Goal: Task Accomplishment & Management: Complete application form

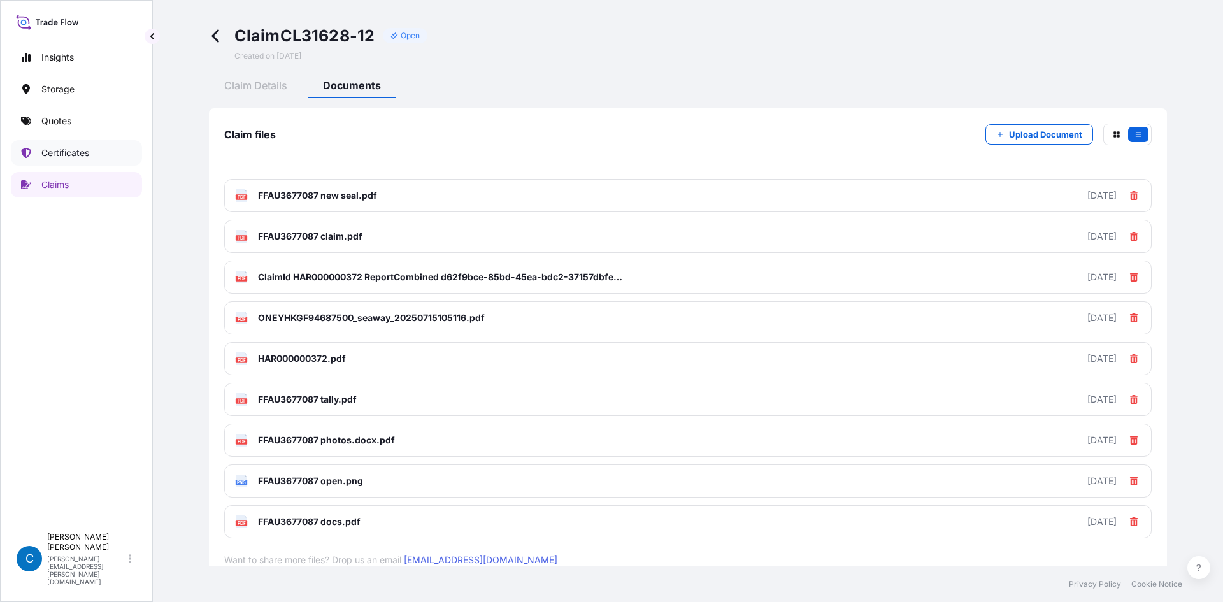
click at [43, 153] on p "Certificates" at bounding box center [65, 153] width 48 height 13
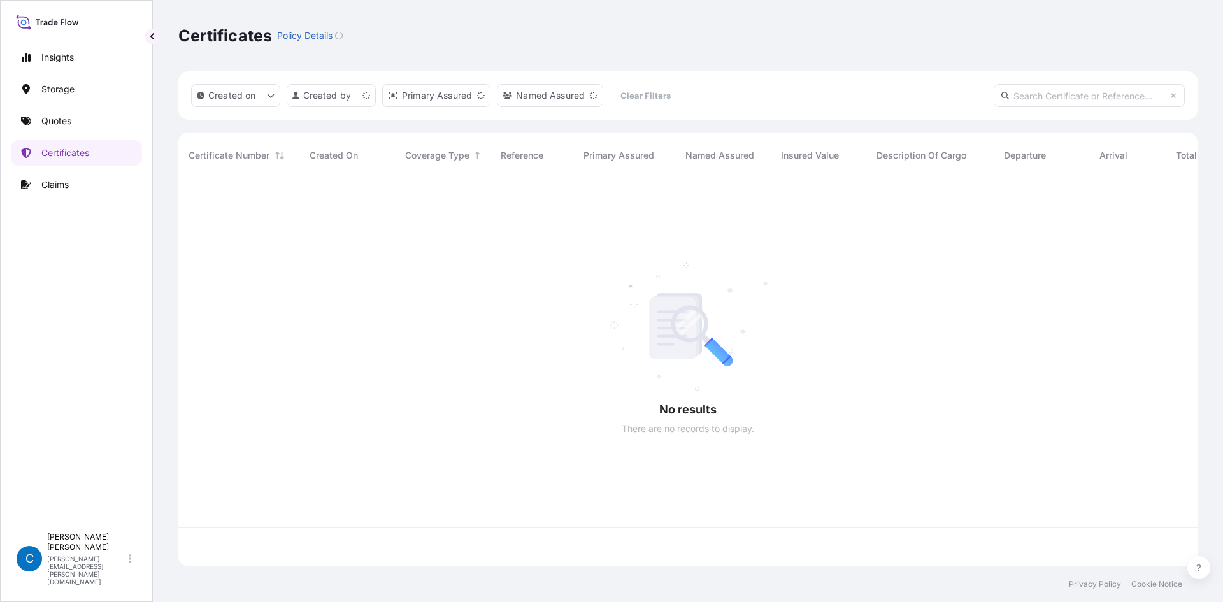
scroll to position [385, 1010]
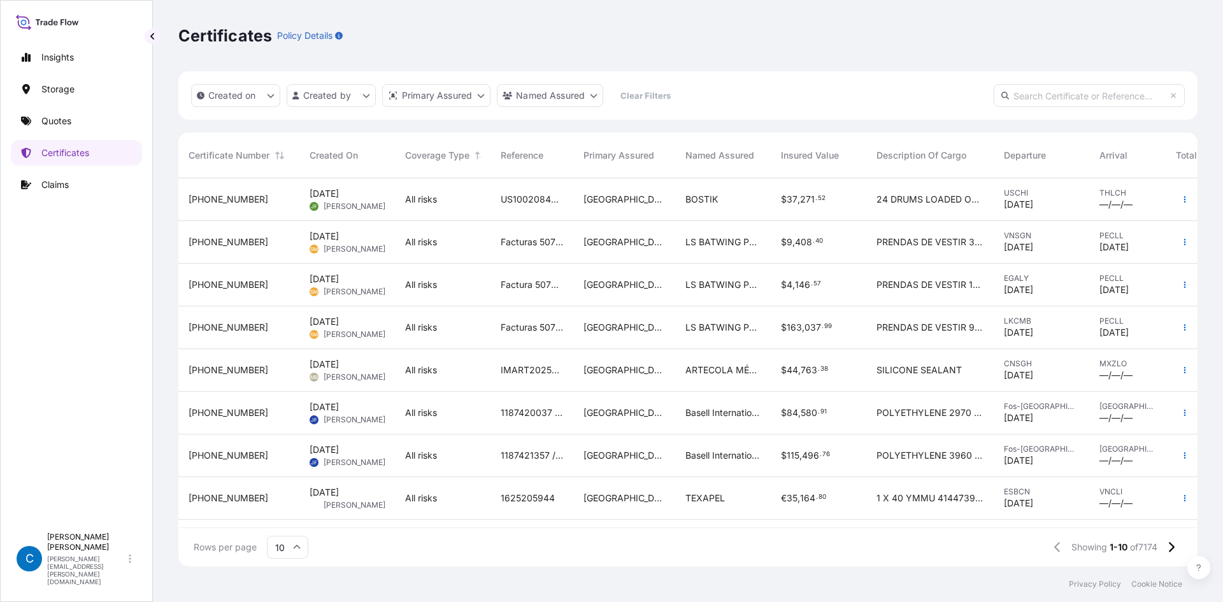
click at [72, 110] on link "Quotes" at bounding box center [76, 120] width 131 height 25
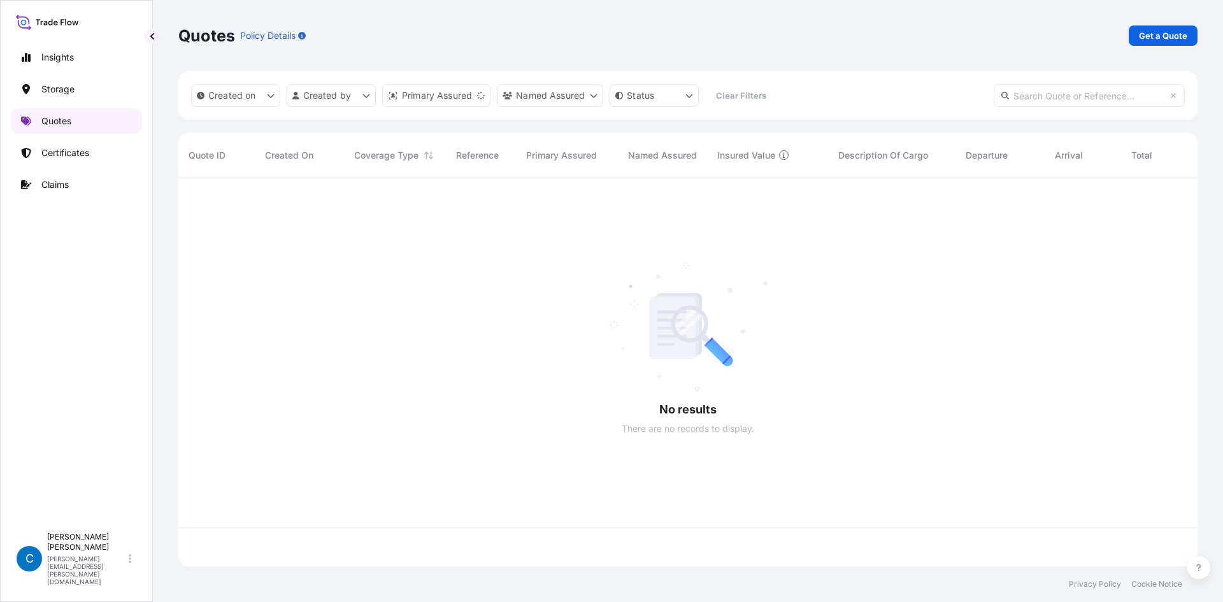
scroll to position [385, 1010]
click at [1156, 37] on p "Get a Quote" at bounding box center [1163, 35] width 48 height 13
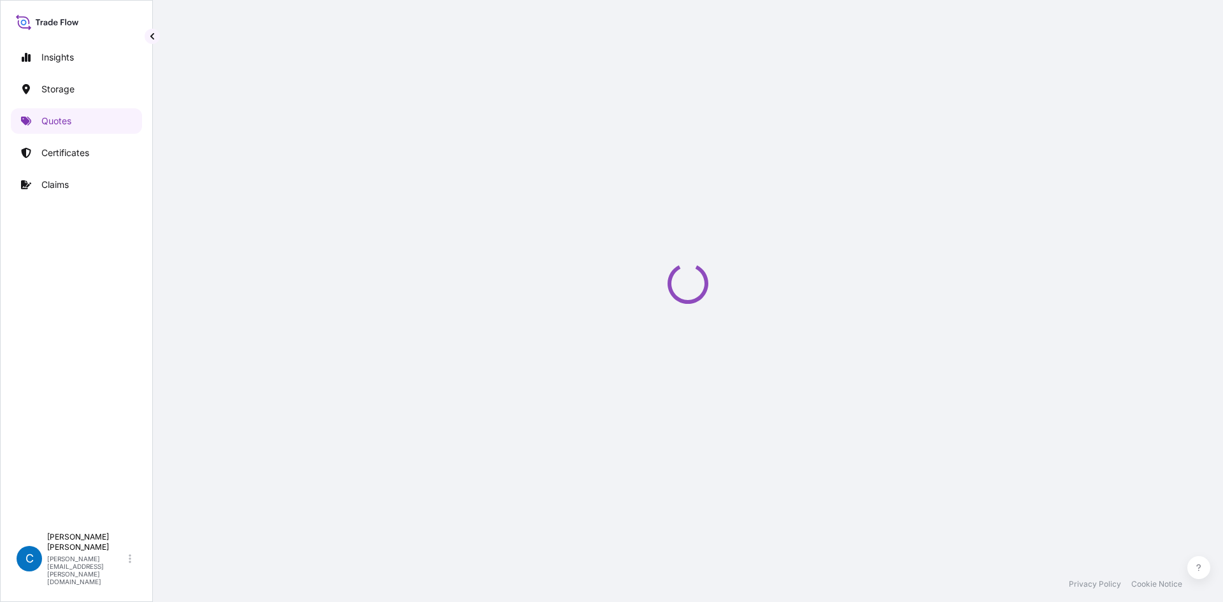
select select "Water"
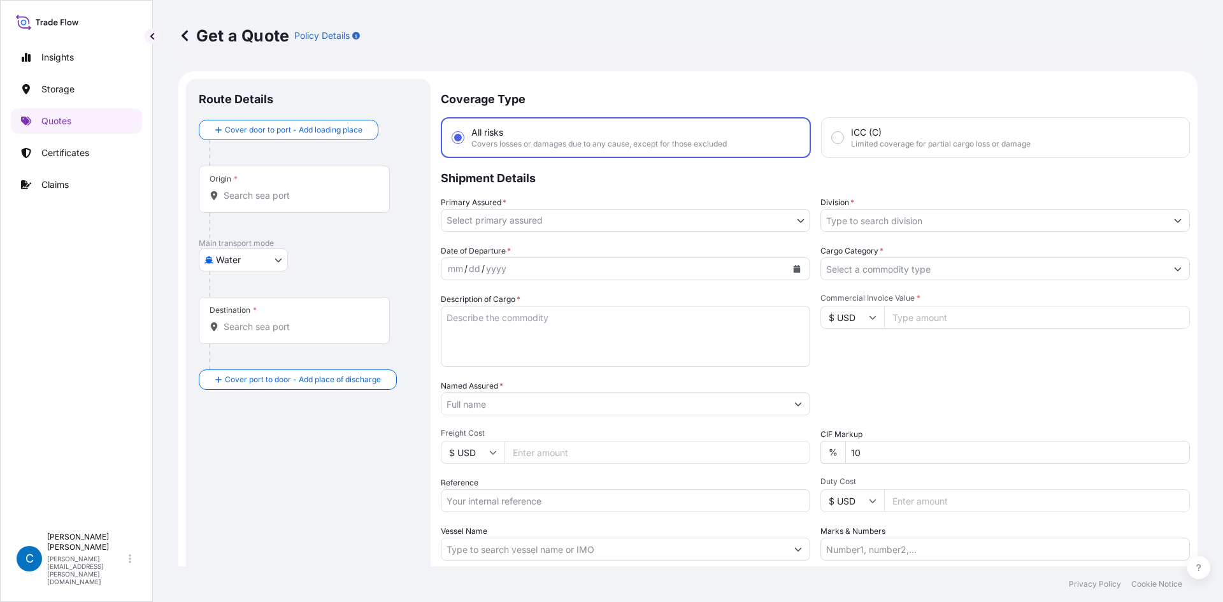
click at [720, 228] on body "Insights Storage Quotes Certificates Claims C [PERSON_NAME] [PERSON_NAME][EMAIL…" at bounding box center [611, 301] width 1223 height 602
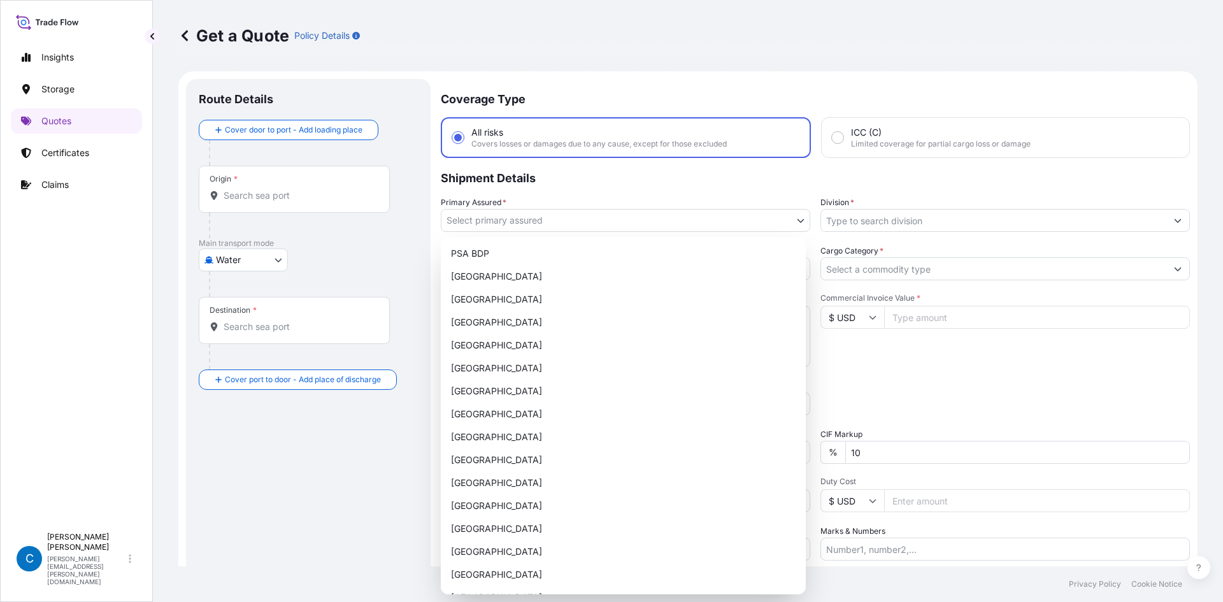
click at [720, 228] on body "Insights Storage Quotes Certificates Claims C [PERSON_NAME] [PERSON_NAME][EMAIL…" at bounding box center [611, 301] width 1223 height 602
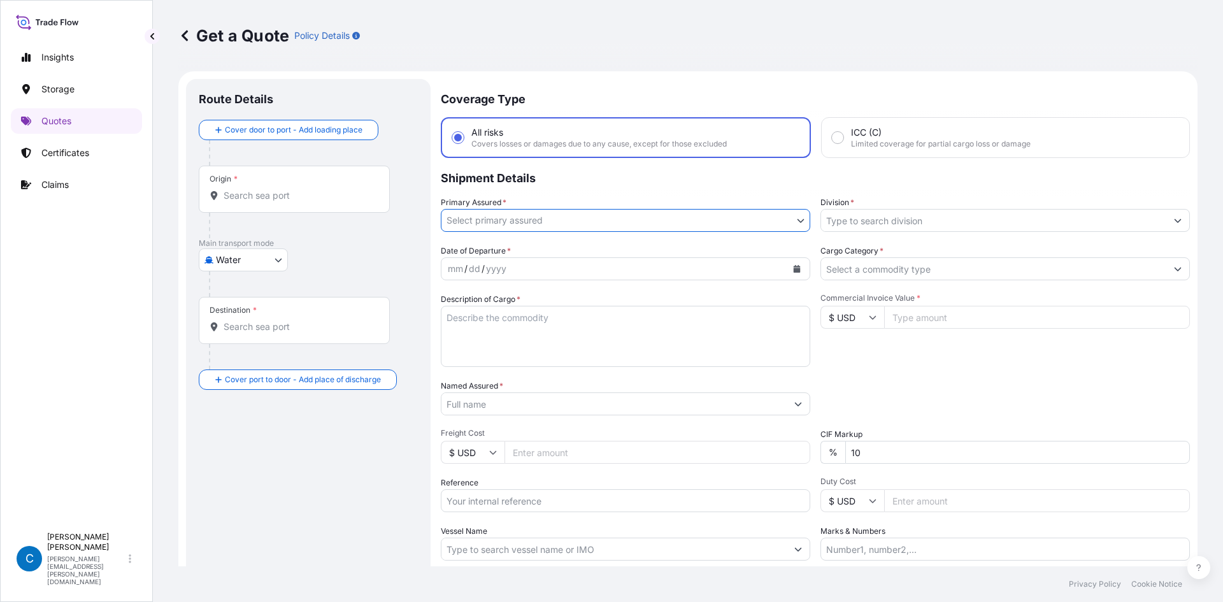
click at [846, 219] on input "Division *" at bounding box center [993, 220] width 345 height 23
click at [933, 229] on input "Division *" at bounding box center [993, 220] width 345 height 23
click at [1010, 221] on input "Division *" at bounding box center [993, 220] width 345 height 23
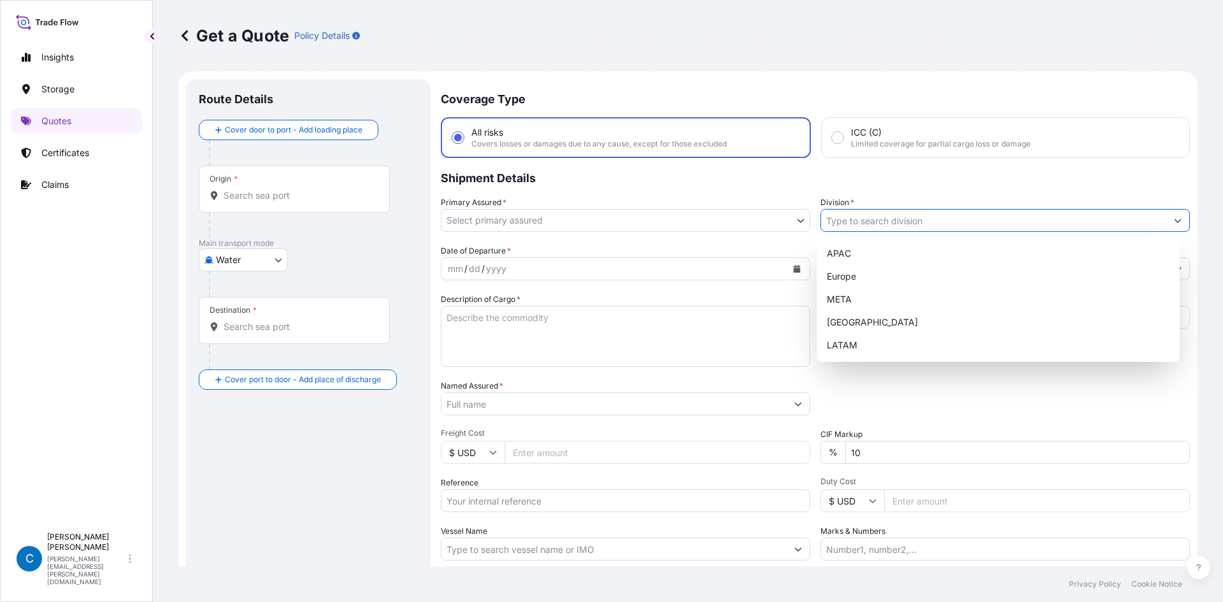
click at [991, 220] on input "Division *" at bounding box center [993, 220] width 345 height 23
click at [68, 178] on link "Claims" at bounding box center [76, 184] width 131 height 25
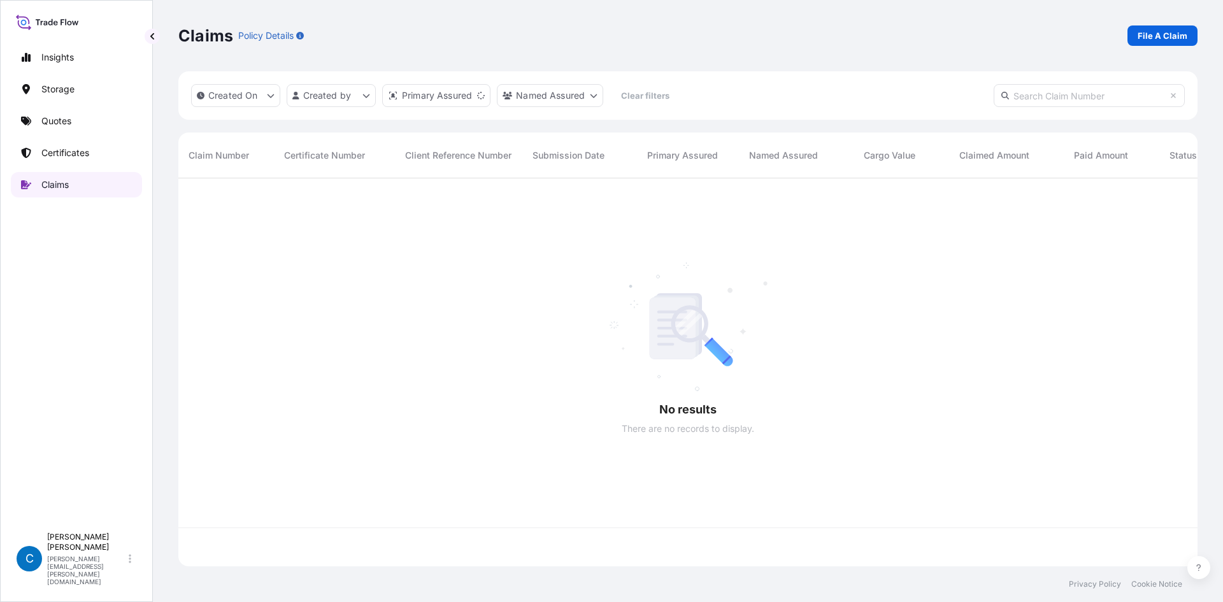
scroll to position [385, 1010]
click at [1172, 36] on p "File A Claim" at bounding box center [1163, 35] width 50 height 13
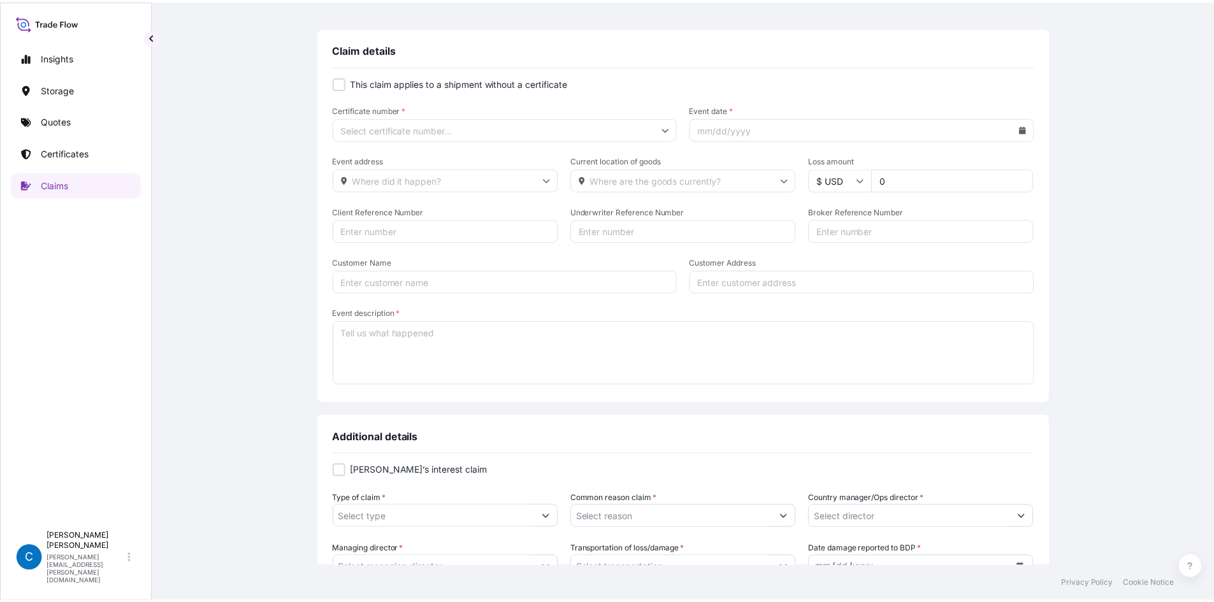
scroll to position [255, 0]
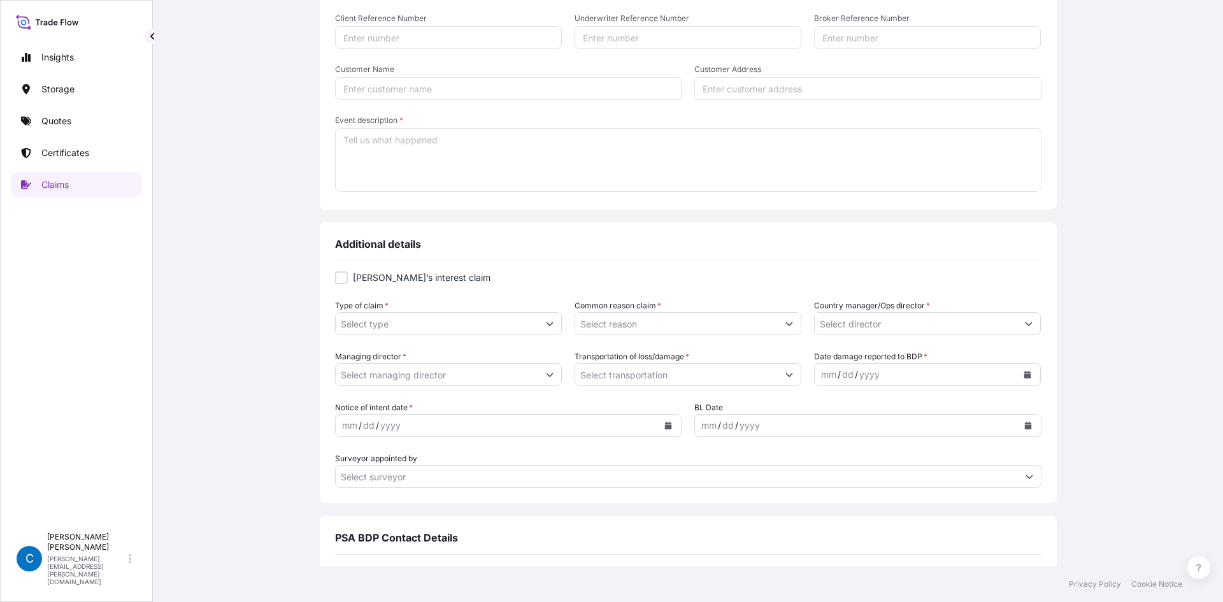
click at [490, 378] on input "Managing director *" at bounding box center [437, 374] width 203 height 23
click at [540, 377] on button "Show suggestions" at bounding box center [549, 374] width 23 height 23
click at [502, 371] on input "Managing director *" at bounding box center [437, 374] width 203 height 23
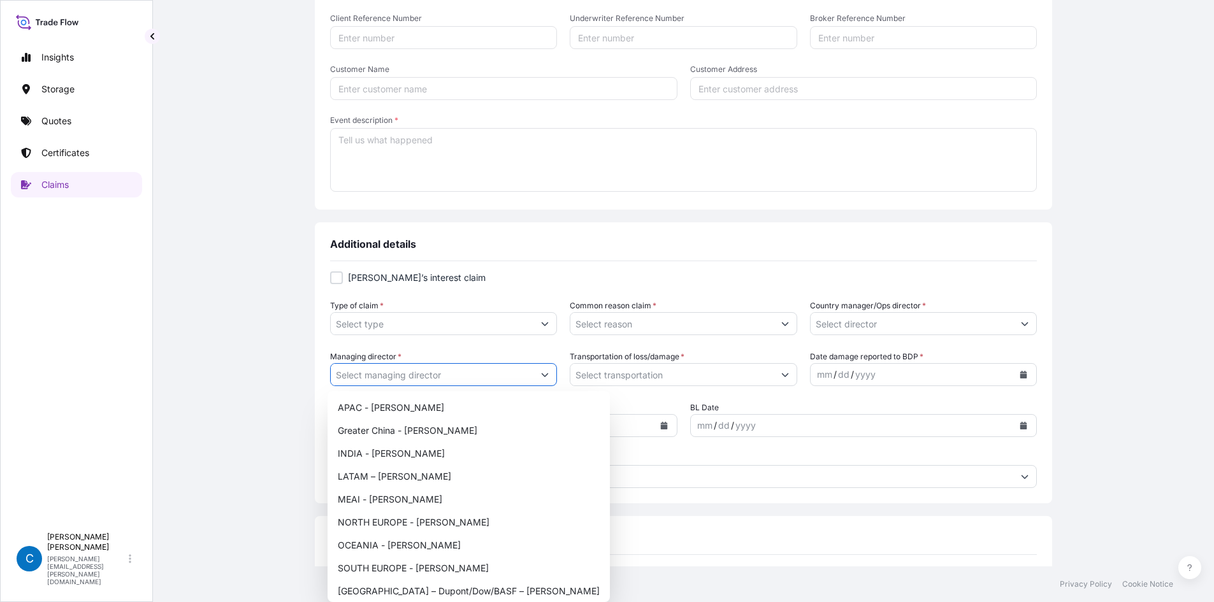
click at [546, 371] on button "Show suggestions" at bounding box center [544, 374] width 23 height 23
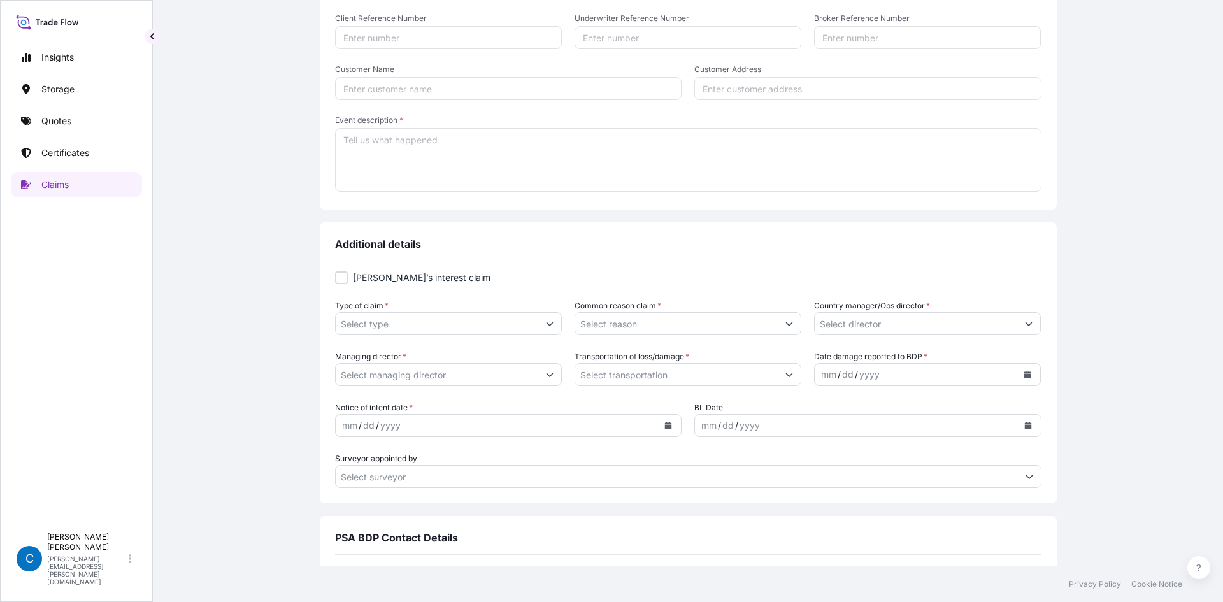
click at [538, 375] on button "Show suggestions" at bounding box center [549, 374] width 23 height 23
click at [512, 378] on input "Managing director *" at bounding box center [437, 374] width 203 height 23
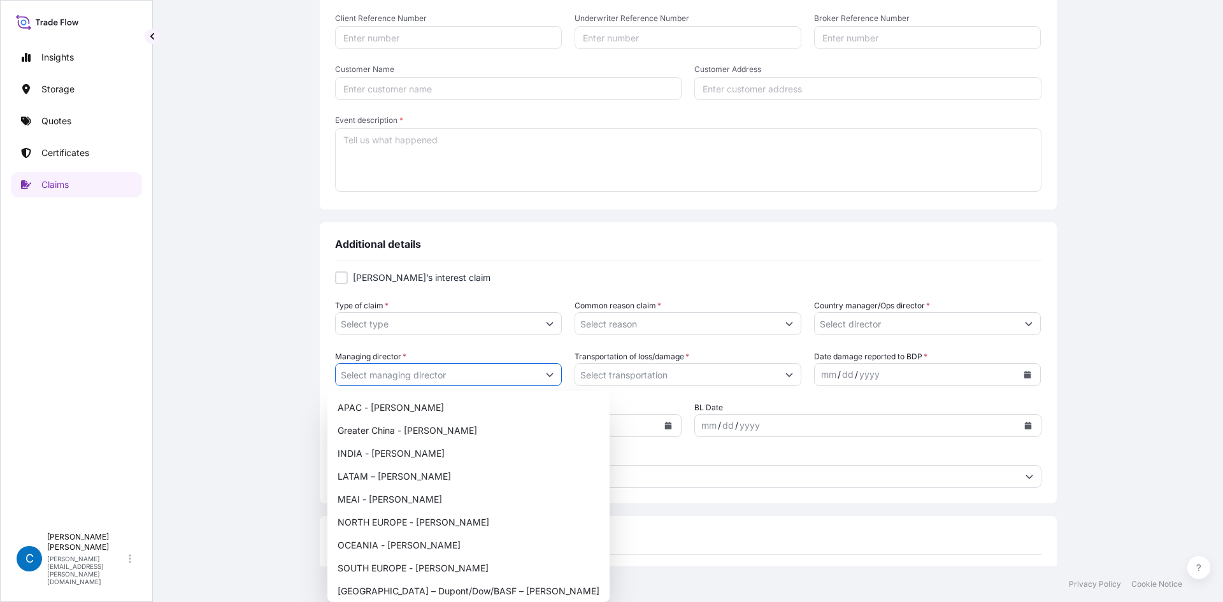
click at [549, 372] on button "Show suggestions" at bounding box center [549, 374] width 23 height 23
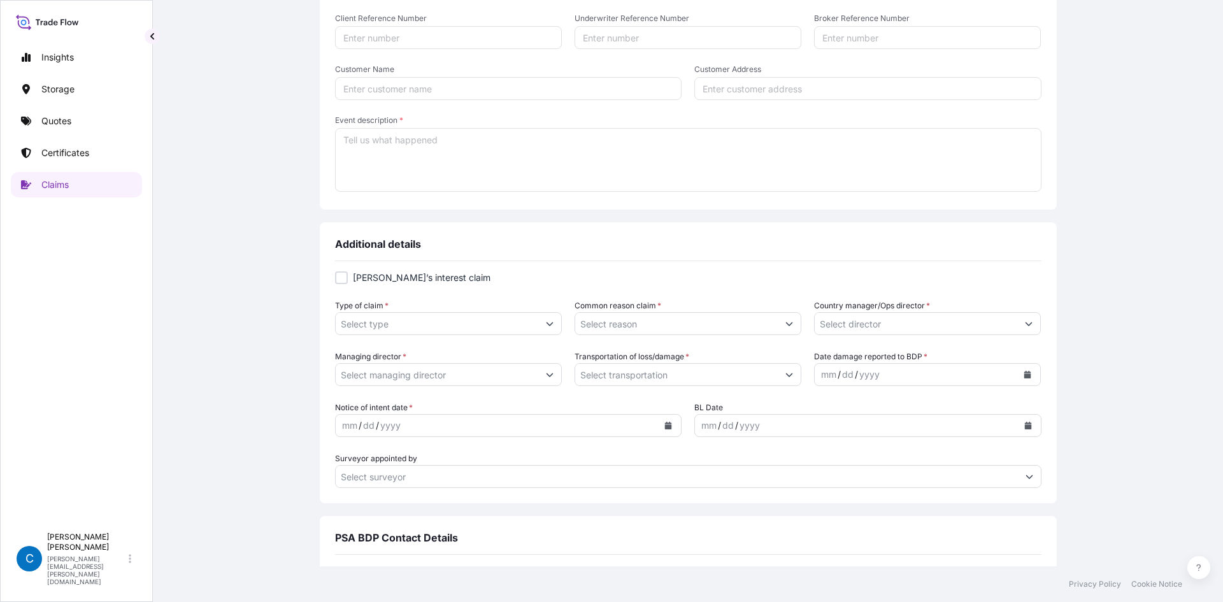
click at [545, 377] on button "Show suggestions" at bounding box center [549, 374] width 23 height 23
click at [548, 369] on button "Show suggestions" at bounding box center [549, 374] width 23 height 23
click at [546, 375] on icon "Show suggestions" at bounding box center [550, 375] width 8 height 8
click at [546, 381] on button "Show suggestions" at bounding box center [549, 374] width 23 height 23
click at [547, 377] on button "Show suggestions" at bounding box center [549, 374] width 23 height 23
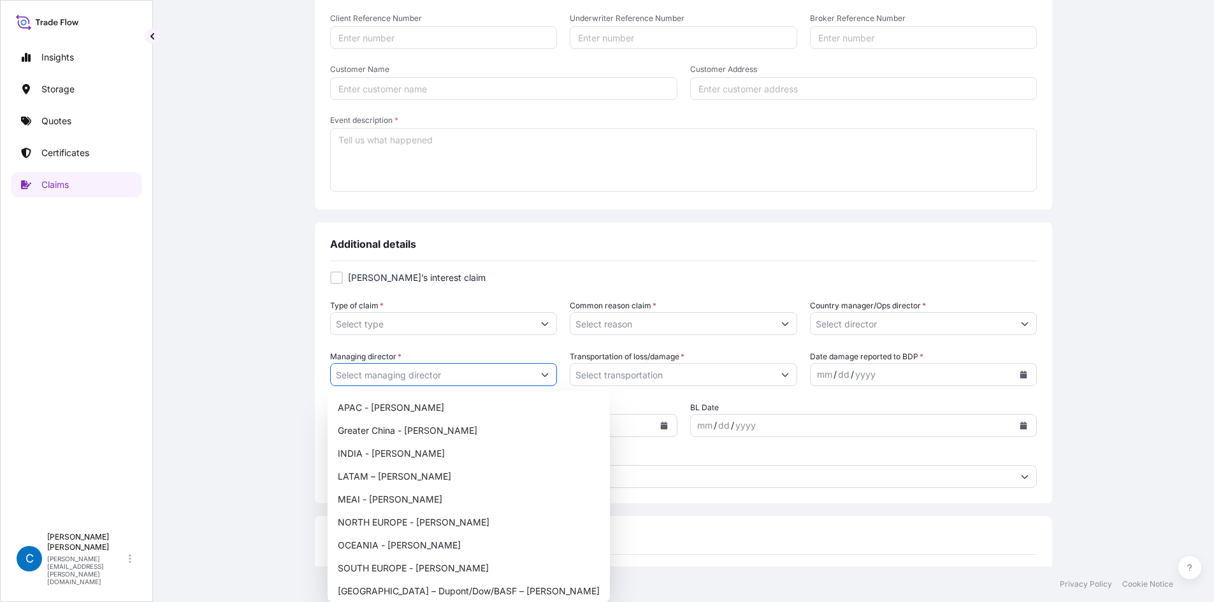
click at [547, 377] on button "Show suggestions" at bounding box center [544, 374] width 23 height 23
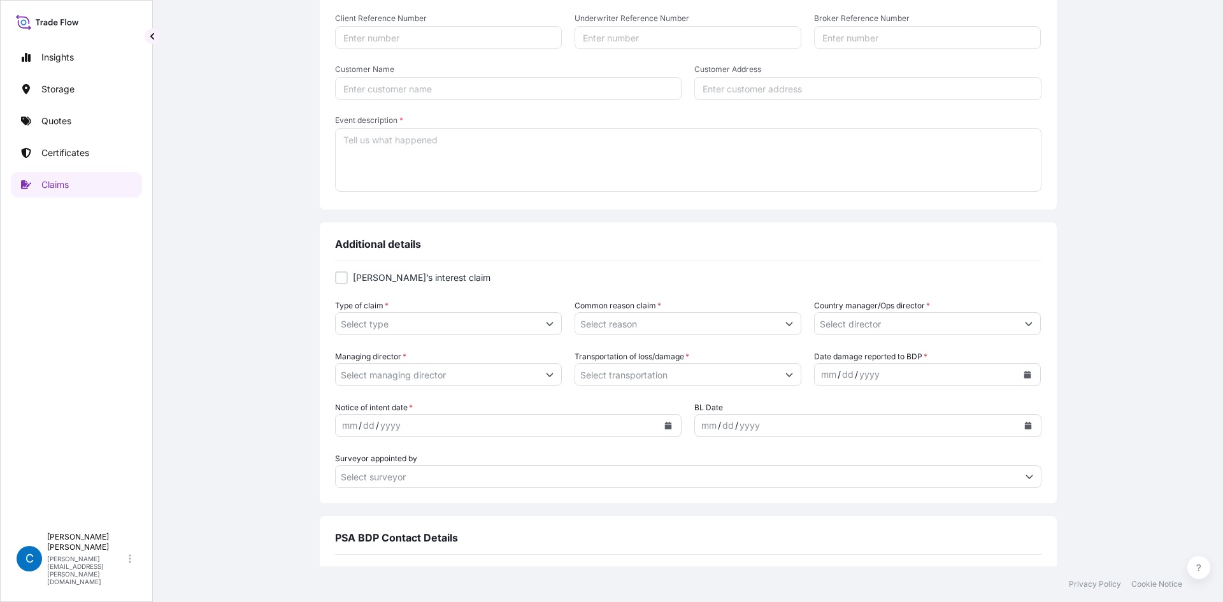
click at [556, 377] on div "Managing director * Transportation of loss/damage * Date damage reported to BDP…" at bounding box center [688, 368] width 707 height 36
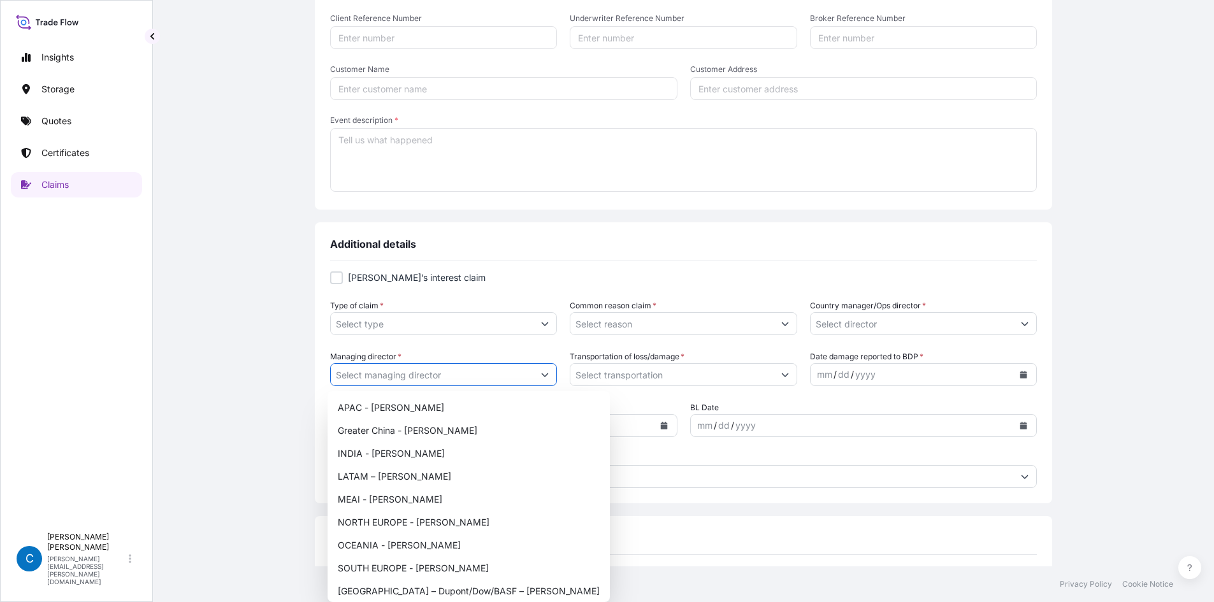
click at [554, 377] on div "Managing director * Transportation of loss/damage * Date damage reported to BDP…" at bounding box center [683, 368] width 707 height 36
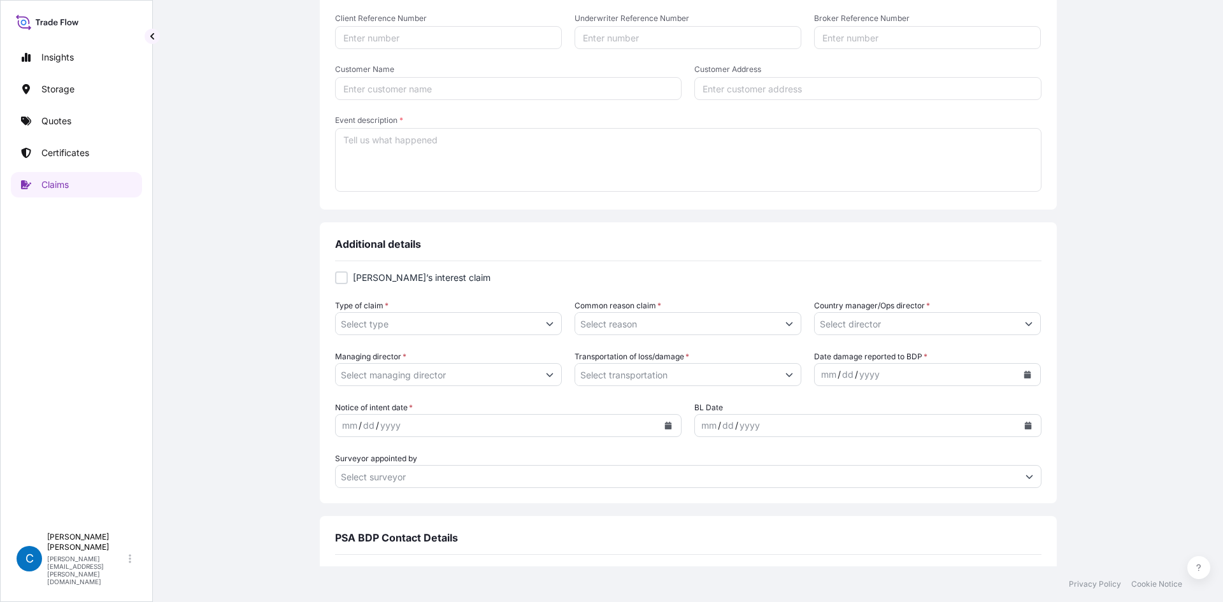
click at [548, 376] on button "Show suggestions" at bounding box center [549, 374] width 23 height 23
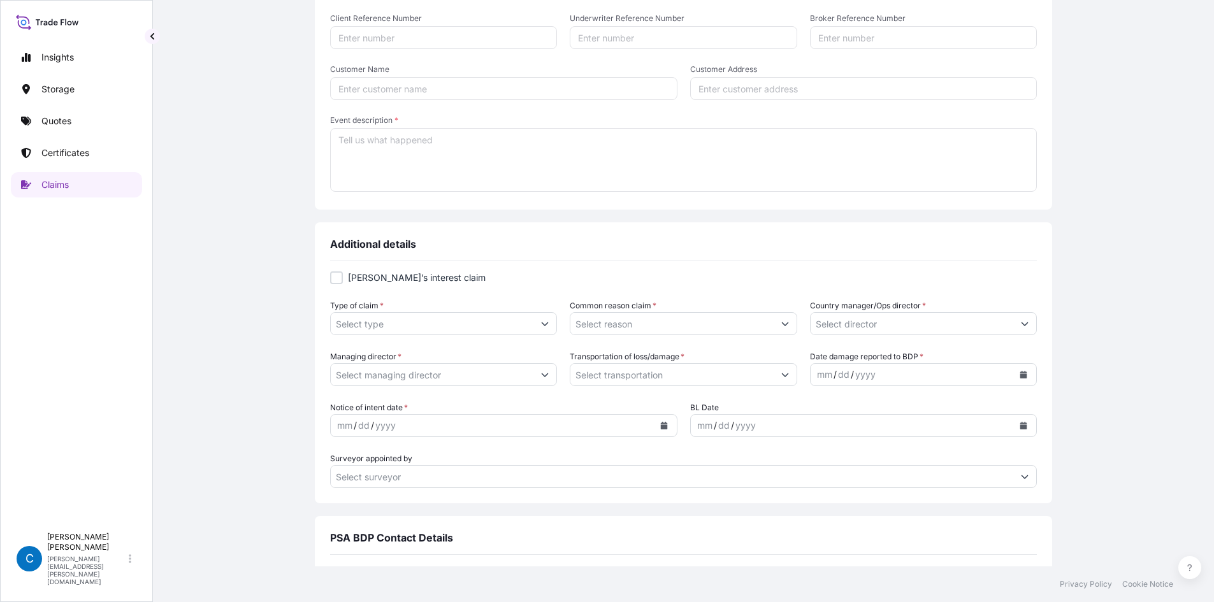
click at [534, 374] on button "Show suggestions" at bounding box center [544, 374] width 23 height 23
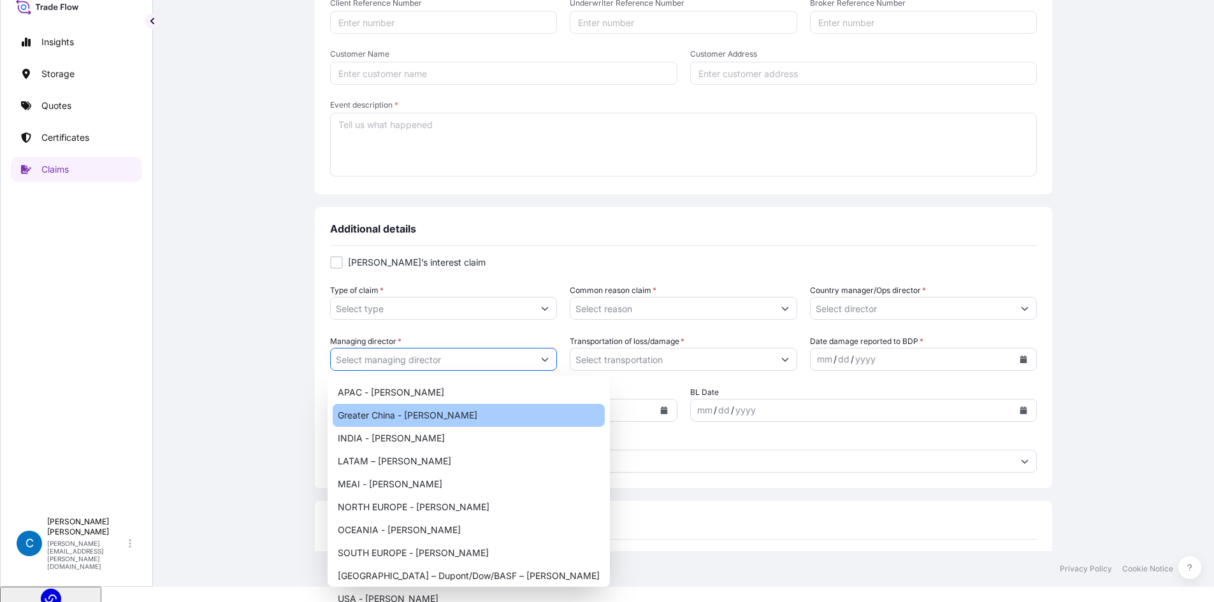
scroll to position [0, 0]
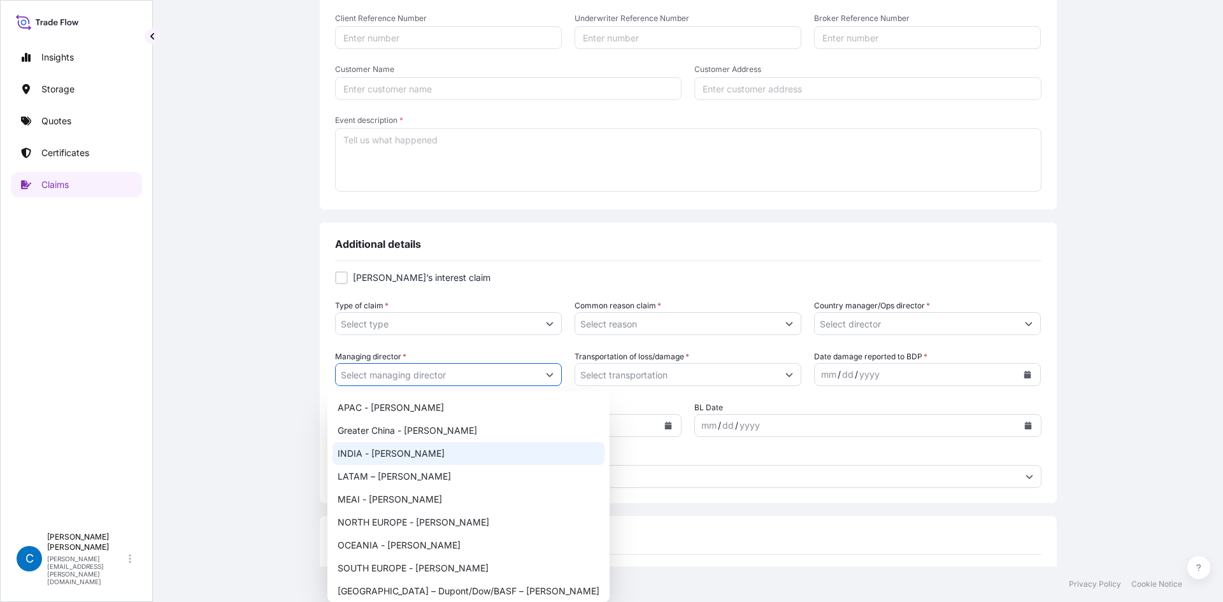
click at [550, 369] on button "Show suggestions" at bounding box center [549, 374] width 23 height 23
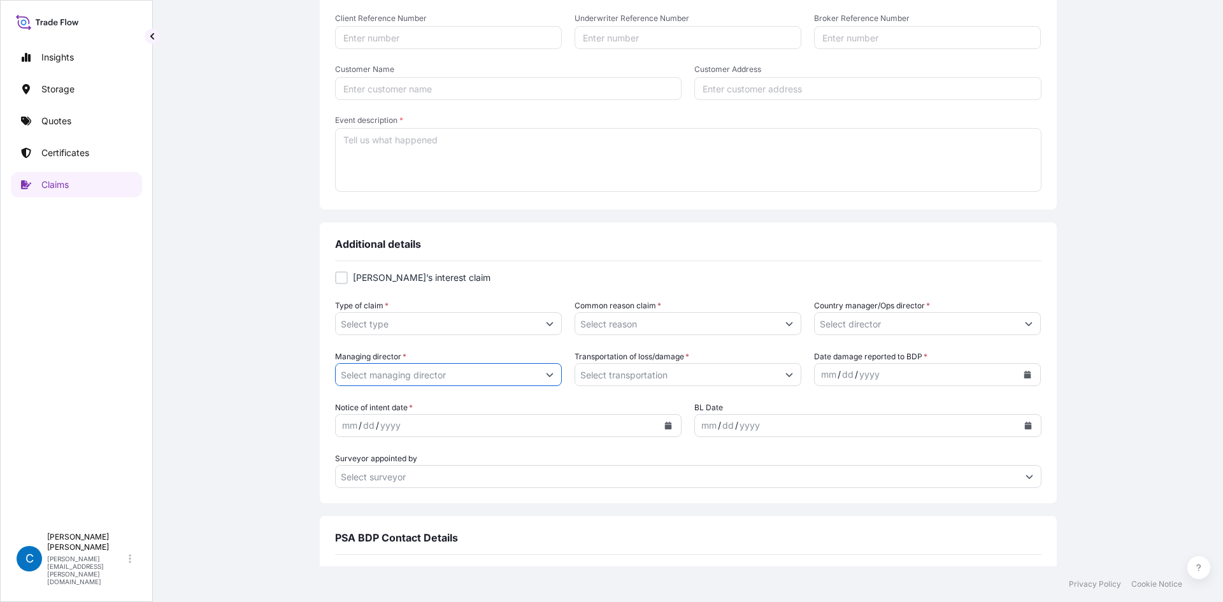
click at [557, 369] on div "Managing director * Transportation of loss/damage * Date damage reported to BDP…" at bounding box center [688, 368] width 707 height 36
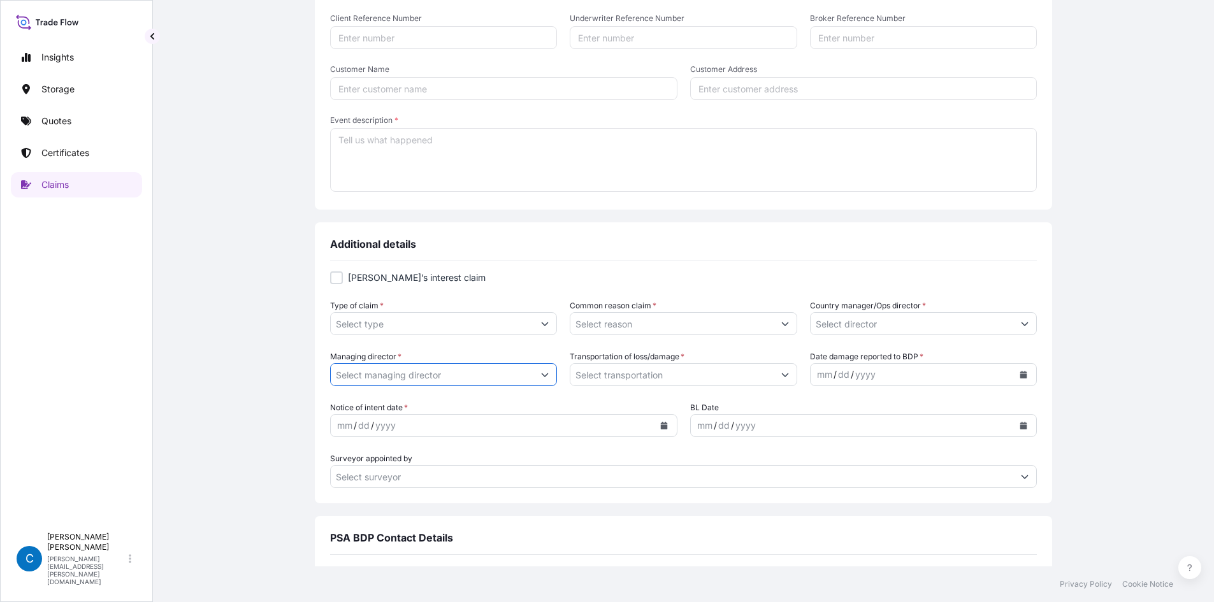
click at [541, 377] on button "Show suggestions" at bounding box center [544, 374] width 23 height 23
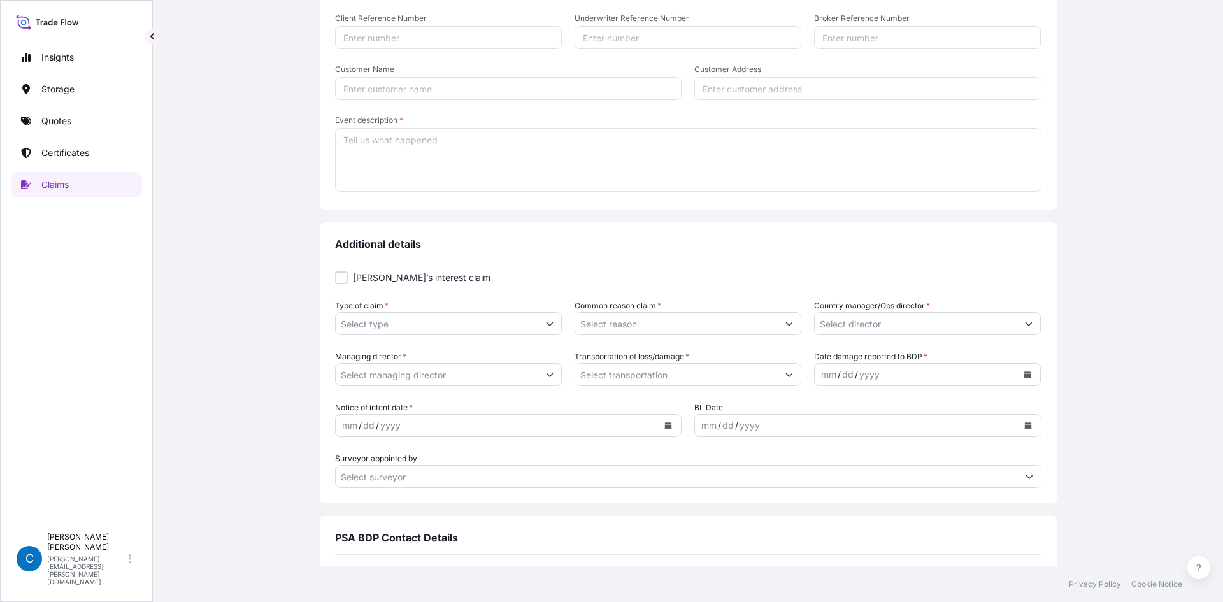
click at [546, 373] on icon "Show suggestions" at bounding box center [550, 375] width 8 height 8
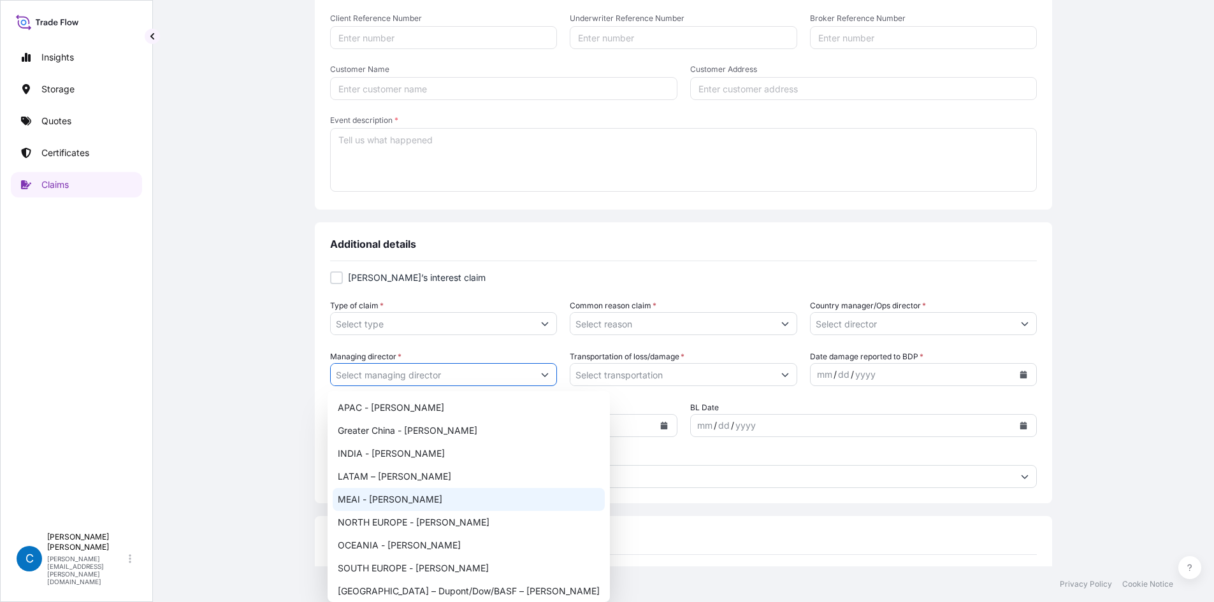
click at [540, 389] on form "[PERSON_NAME]’s interest claim Type of claim * Common reason claim * Country ma…" at bounding box center [683, 379] width 707 height 217
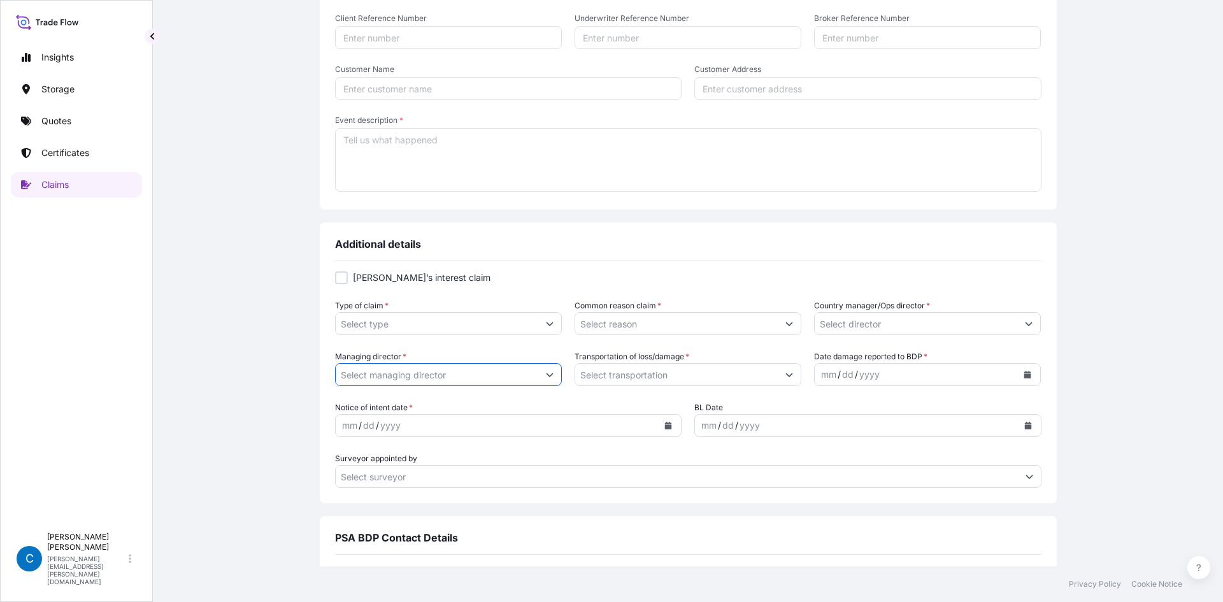
click at [547, 371] on button "Show suggestions" at bounding box center [549, 374] width 23 height 23
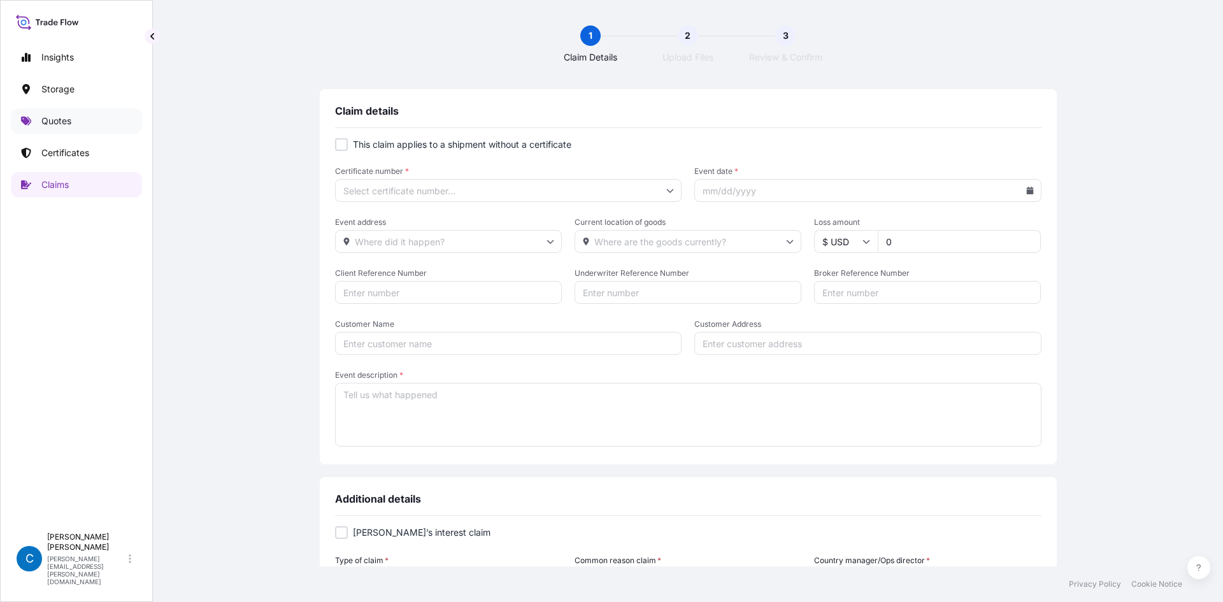
click at [64, 124] on p "Quotes" at bounding box center [56, 121] width 30 height 13
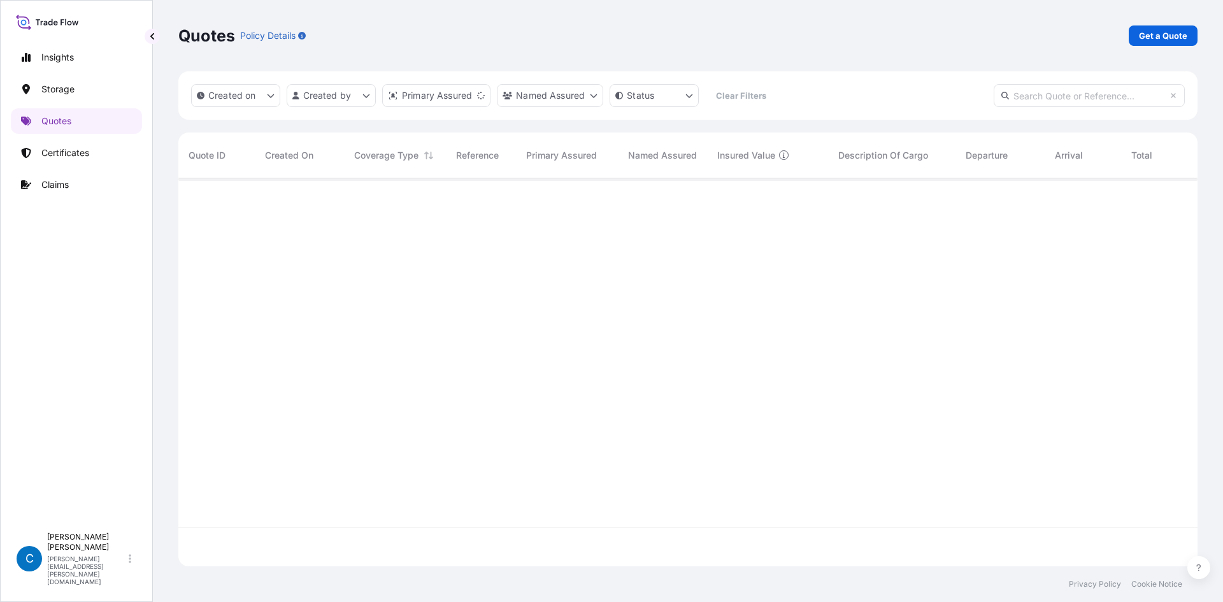
scroll to position [385, 1010]
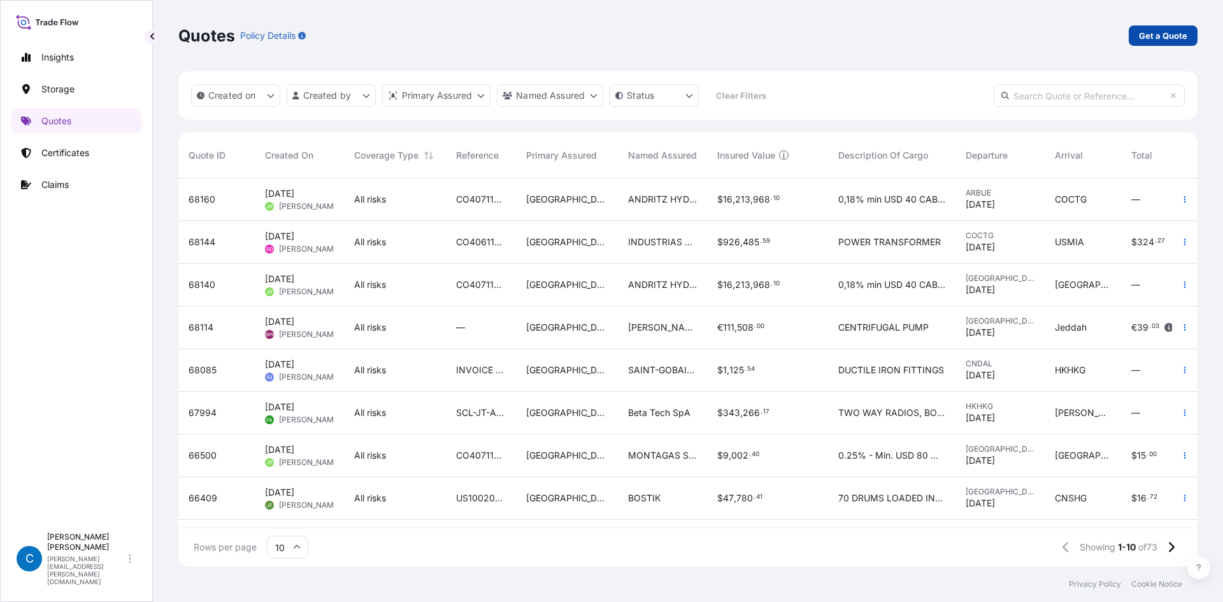
click at [1153, 43] on link "Get a Quote" at bounding box center [1163, 35] width 69 height 20
select select "Water"
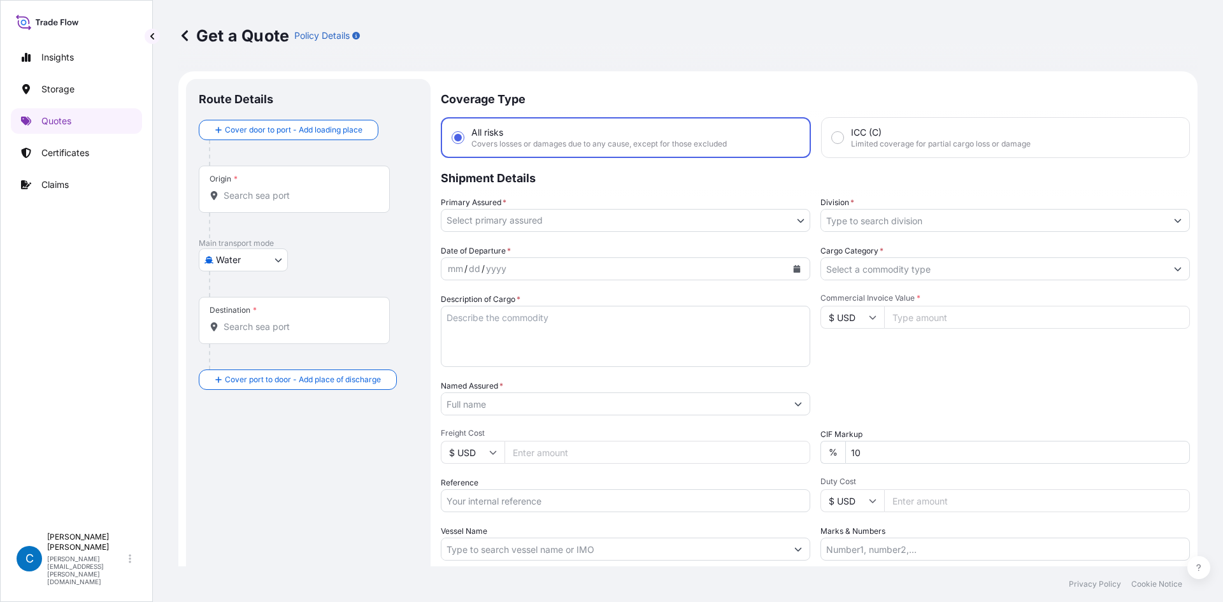
scroll to position [20, 0]
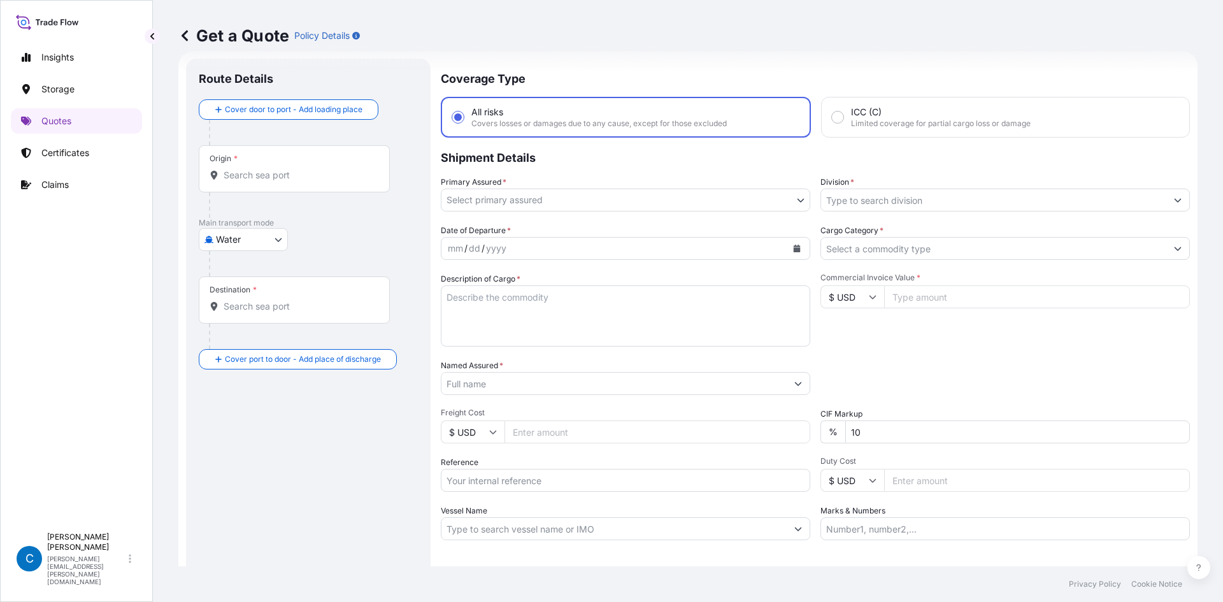
click at [865, 202] on input "Division *" at bounding box center [993, 200] width 345 height 23
click at [919, 212] on div "Coverage Type All risks Covers losses or damages due to any cause, except for t…" at bounding box center [815, 347] width 749 height 577
click at [924, 204] on input "Division *" at bounding box center [993, 200] width 345 height 23
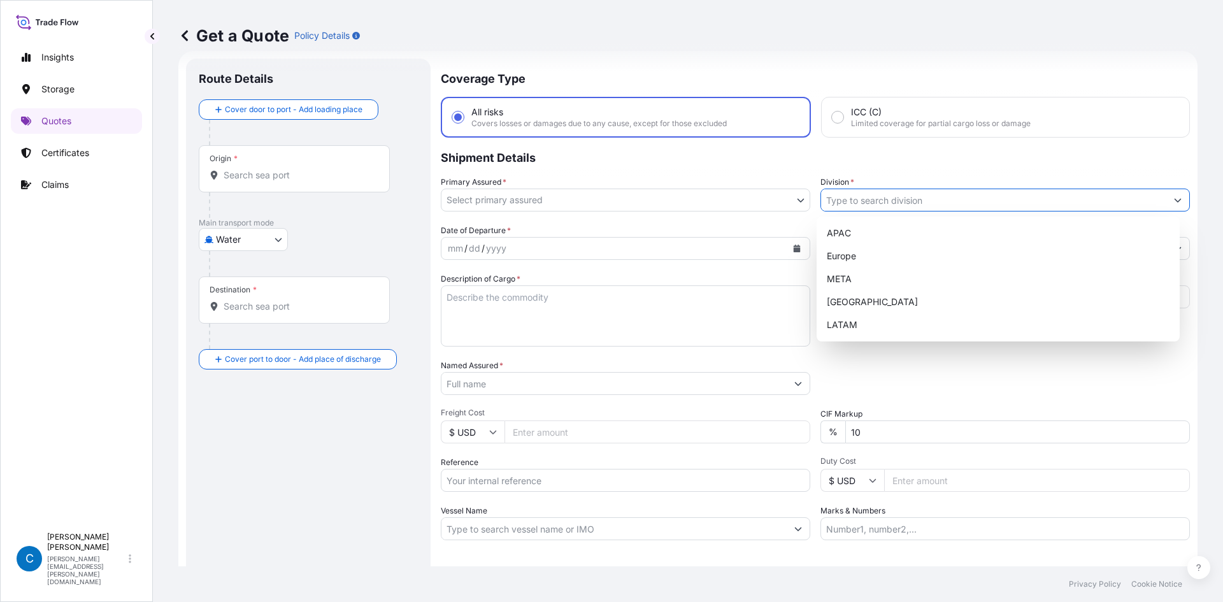
click at [924, 204] on input "Division *" at bounding box center [993, 200] width 345 height 23
click at [70, 182] on link "Claims" at bounding box center [76, 184] width 131 height 25
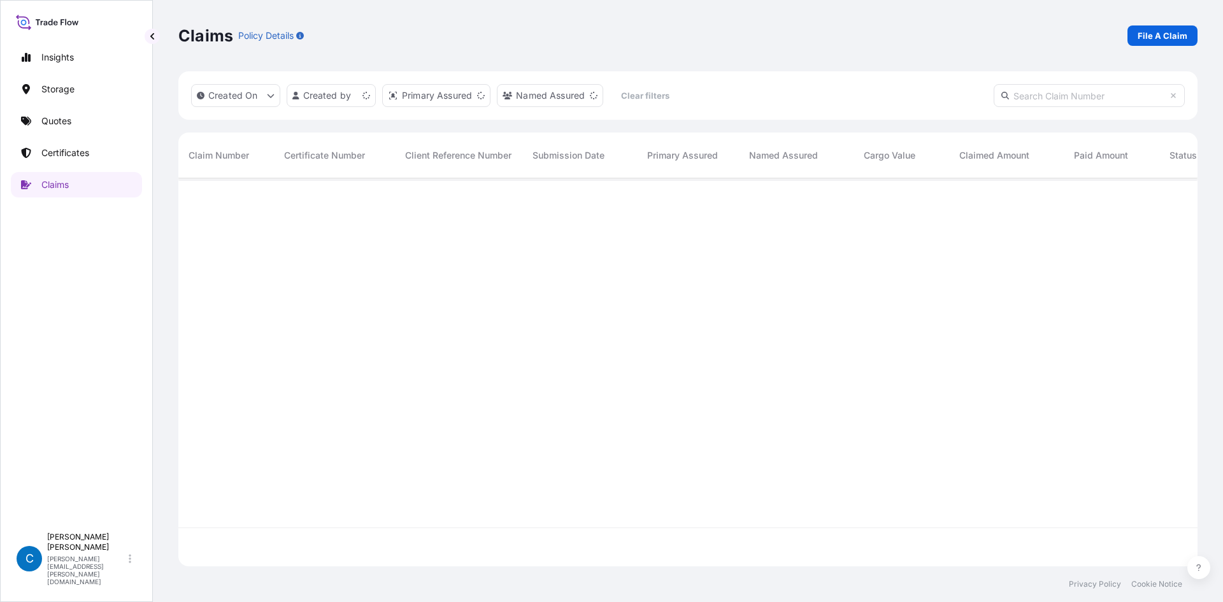
scroll to position [385, 1010]
click at [1161, 38] on p "File A Claim" at bounding box center [1163, 35] width 50 height 13
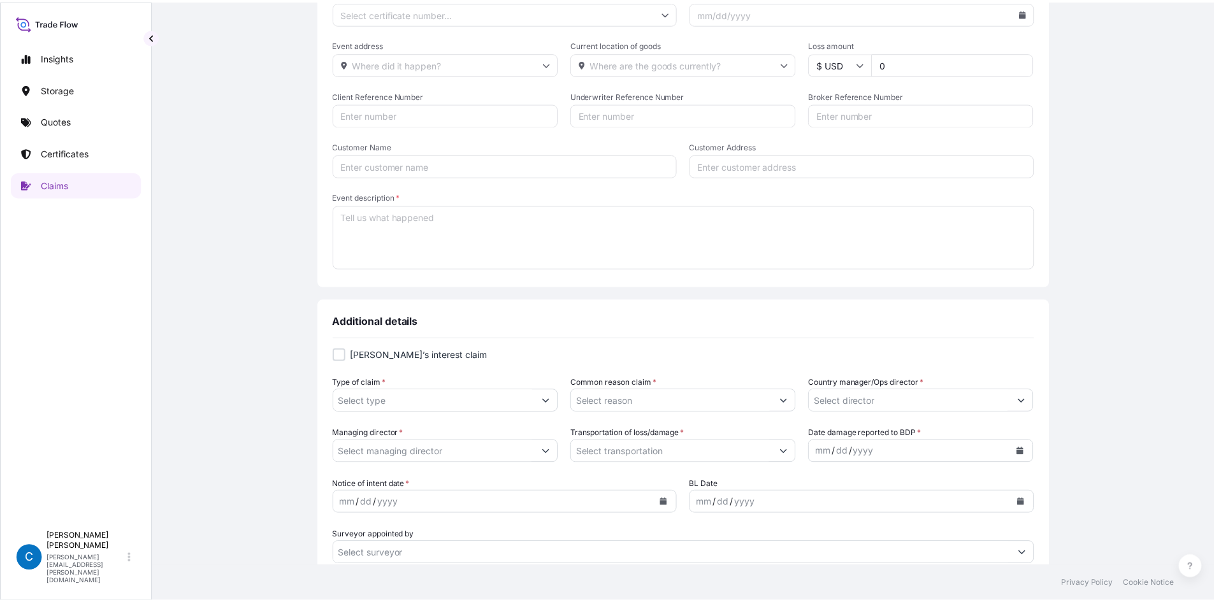
scroll to position [191, 0]
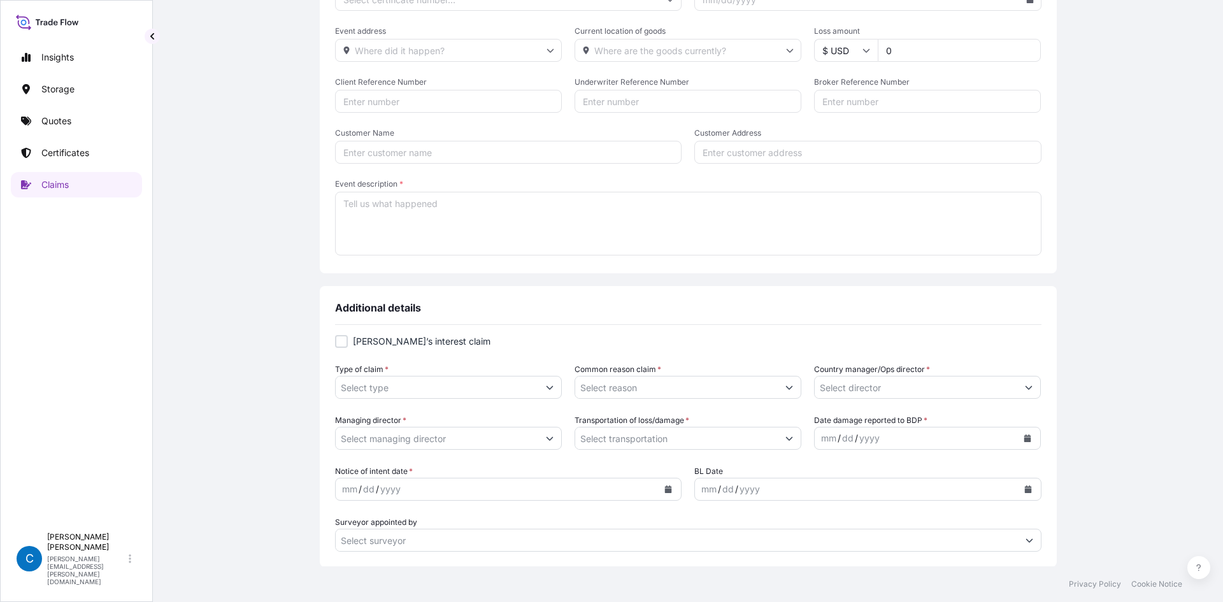
click at [854, 389] on input "Country manager/Ops director *" at bounding box center [916, 387] width 203 height 23
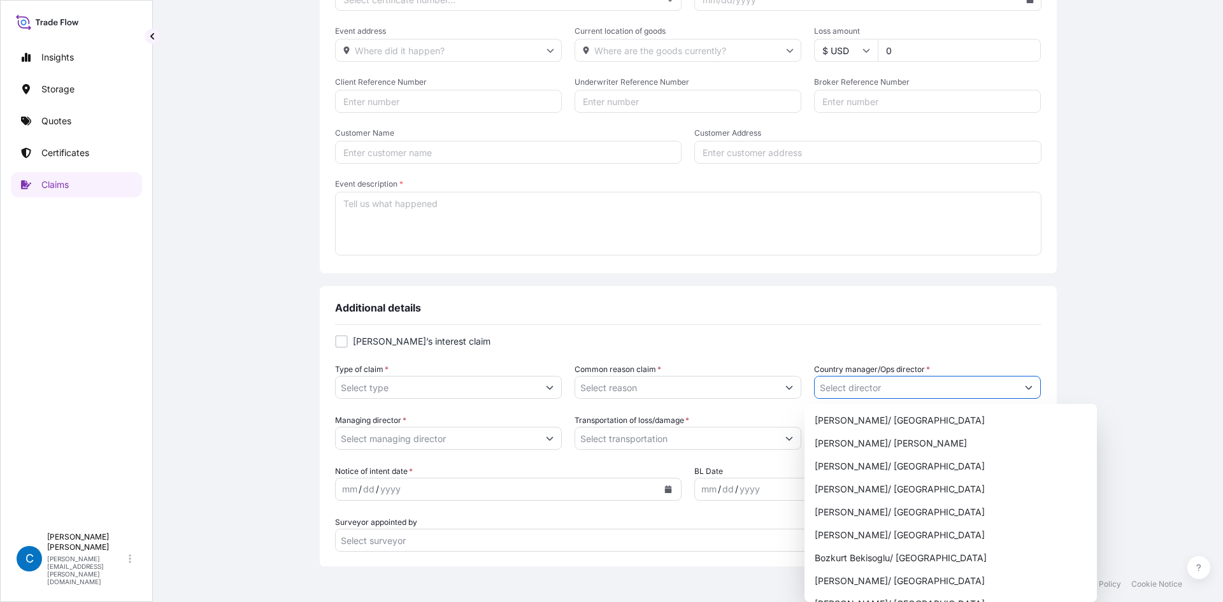
click at [1024, 385] on button "Show suggestions" at bounding box center [1028, 387] width 23 height 23
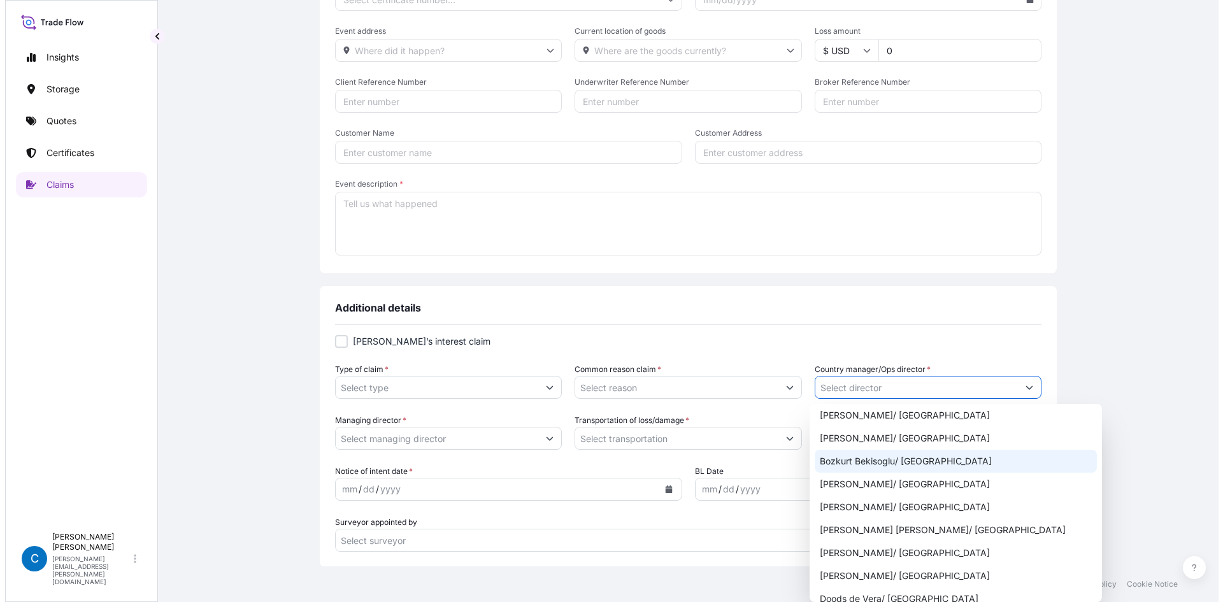
scroll to position [255, 0]
